Goal: Task Accomplishment & Management: Use online tool/utility

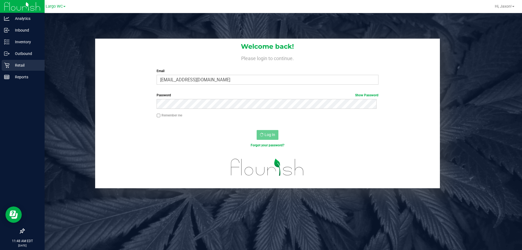
click at [1, 64] on link "Retail" at bounding box center [22, 66] width 45 height 12
click at [0, 64] on link "Retail" at bounding box center [22, 66] width 45 height 12
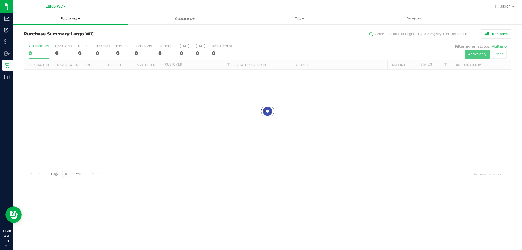
click at [72, 20] on span "Purchases" at bounding box center [70, 18] width 115 height 5
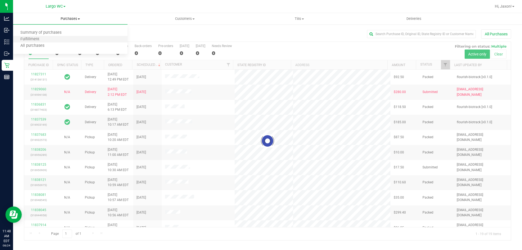
click at [60, 39] on li "Fulfillment" at bounding box center [70, 39] width 115 height 7
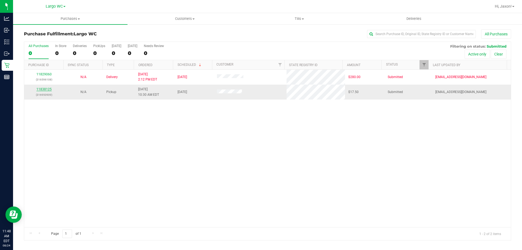
click at [43, 88] on link "11838125" at bounding box center [43, 89] width 15 height 4
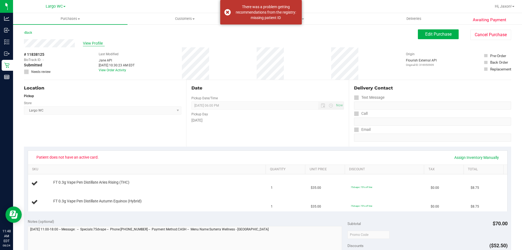
click at [94, 45] on span "View Profile" at bounding box center [94, 44] width 22 height 6
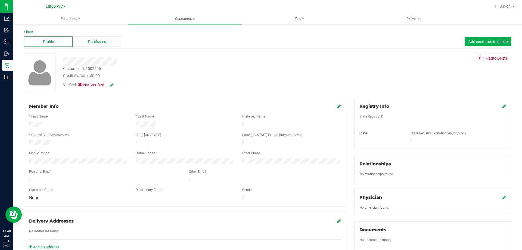
click at [102, 41] on span "Purchases" at bounding box center [97, 42] width 18 height 6
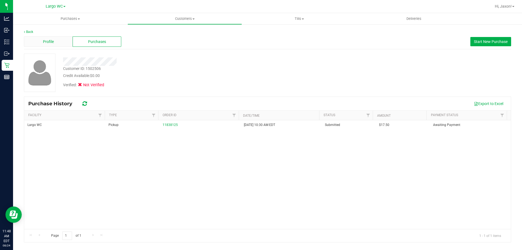
click at [65, 41] on div "Profile" at bounding box center [48, 41] width 49 height 10
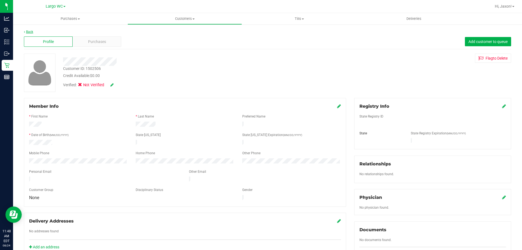
click at [25, 32] on link "Back" at bounding box center [28, 32] width 9 height 4
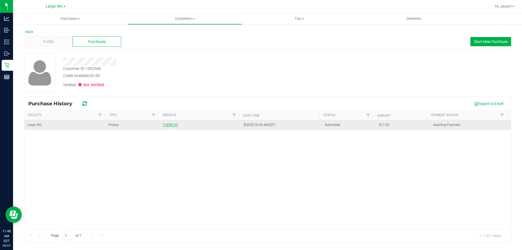
click at [171, 126] on link "11838125" at bounding box center [170, 125] width 15 height 4
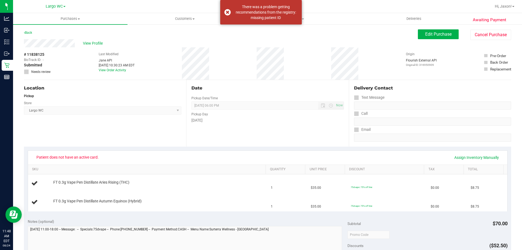
click at [426, 25] on div "Awaiting Payment Back Edit Purchase Cancel Purchase View Profile # 11838125 Bio…" at bounding box center [267, 237] width 509 height 427
click at [426, 36] on span "Edit Purchase" at bounding box center [439, 34] width 26 height 5
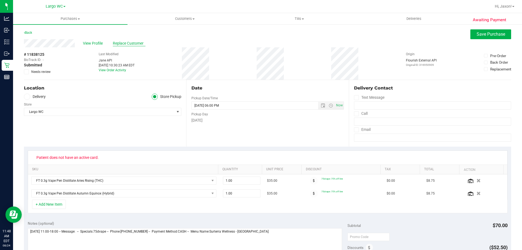
click at [135, 43] on span "Replace Customer" at bounding box center [129, 44] width 33 height 6
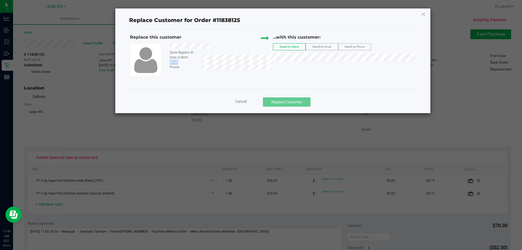
click at [223, 63] on div "State Registry ID Date of Birth Email Phone" at bounding box center [219, 56] width 107 height 26
click at [319, 49] on label "Search by Email" at bounding box center [322, 47] width 32 height 7
click at [337, 67] on span "(shydjs97@yahoo.com)" at bounding box center [338, 67] width 63 height 4
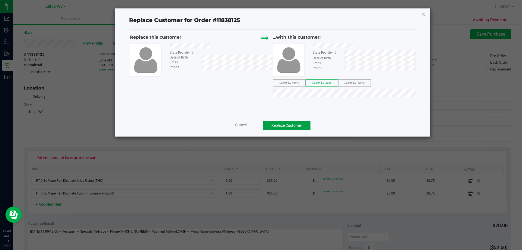
click at [299, 127] on button "Replace Customer" at bounding box center [287, 125] width 48 height 9
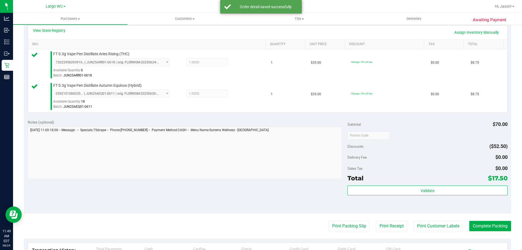
scroll to position [148, 0]
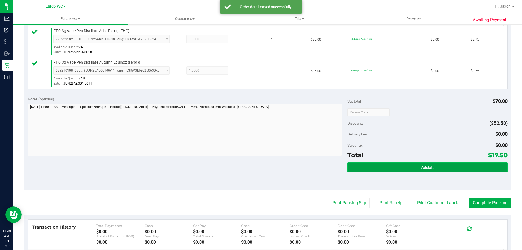
click at [413, 170] on button "Validate" at bounding box center [428, 167] width 160 height 10
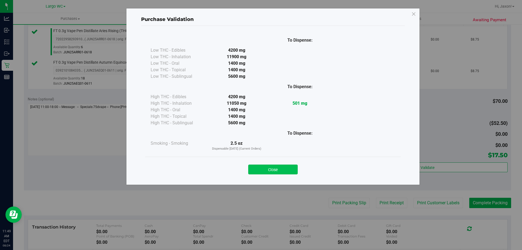
click at [278, 173] on button "Close" at bounding box center [273, 170] width 50 height 10
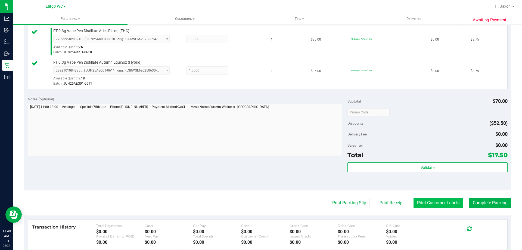
click at [441, 202] on button "Print Customer Labels" at bounding box center [439, 203] width 50 height 10
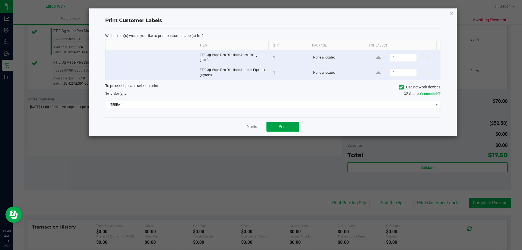
click at [284, 130] on button "Print" at bounding box center [283, 127] width 33 height 10
click at [452, 13] on icon "button" at bounding box center [452, 13] width 4 height 7
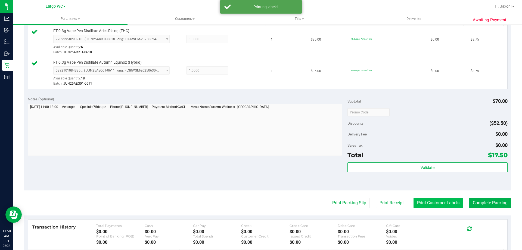
click at [432, 199] on button "Print Customer Labels" at bounding box center [439, 203] width 50 height 10
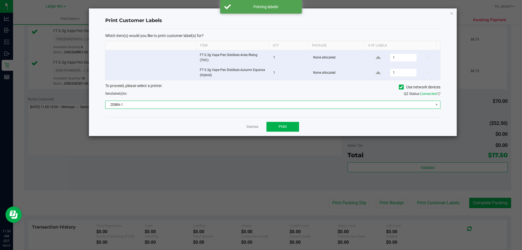
click at [334, 106] on span "ZEBRA-1" at bounding box center [270, 105] width 328 height 8
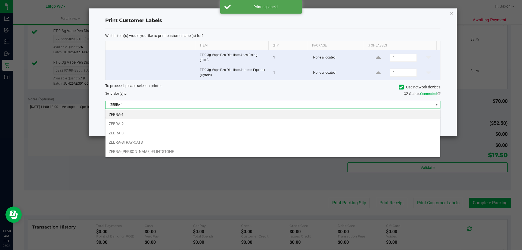
scroll to position [8, 335]
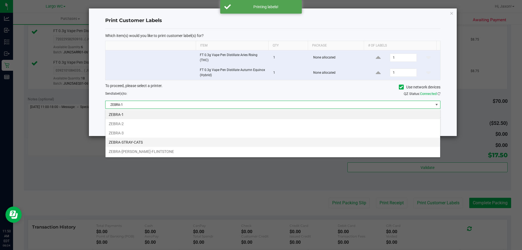
click at [158, 142] on li "ZEBRA-STRAY-CATS" at bounding box center [273, 142] width 335 height 9
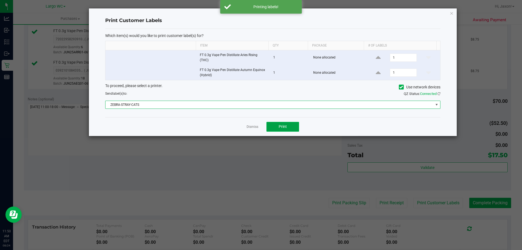
click at [289, 127] on button "Print" at bounding box center [283, 127] width 33 height 10
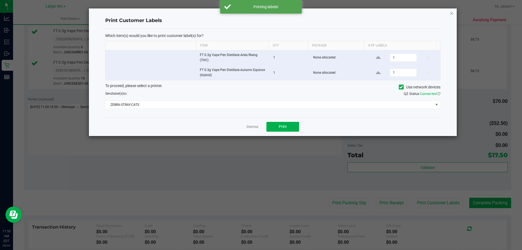
click at [452, 16] on icon "button" at bounding box center [452, 13] width 4 height 7
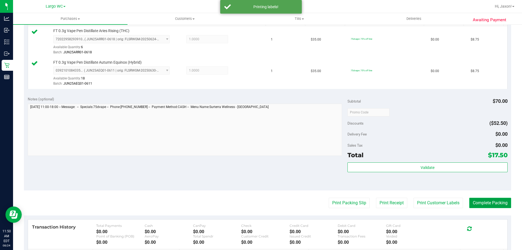
click at [480, 203] on button "Complete Packing" at bounding box center [491, 203] width 42 height 10
